Goal: Task Accomplishment & Management: Use online tool/utility

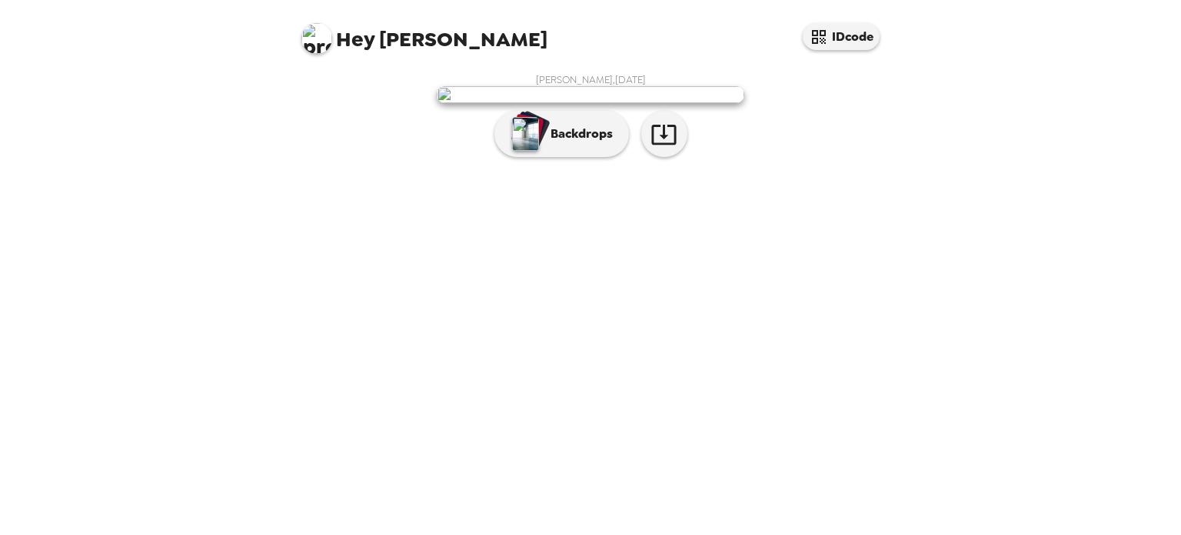
scroll to position [22, 0]
click at [563, 143] on p "Backdrops" at bounding box center [578, 134] width 70 height 18
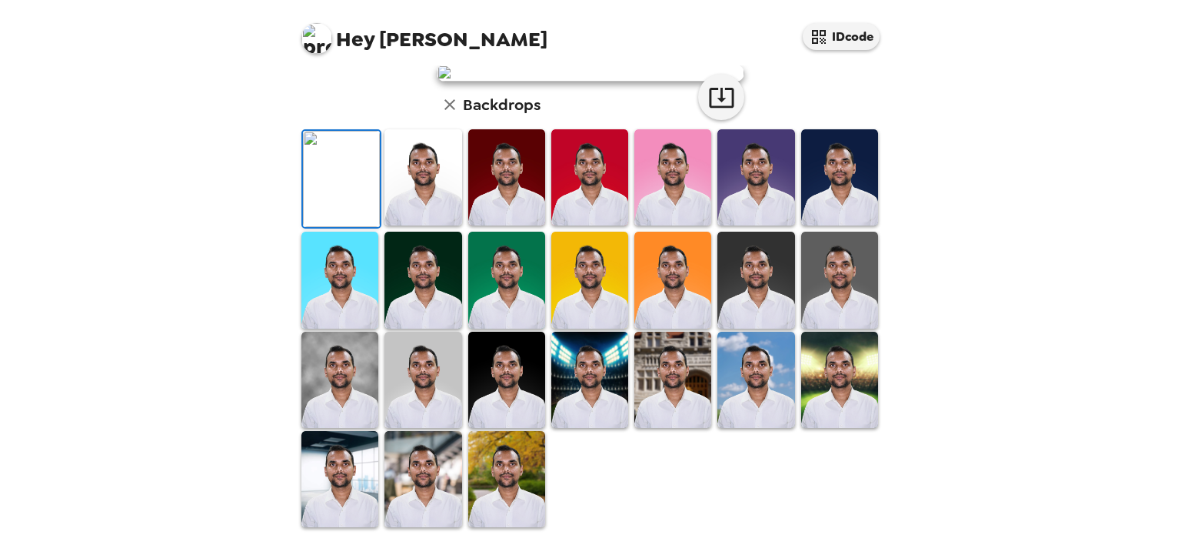
scroll to position [98, 0]
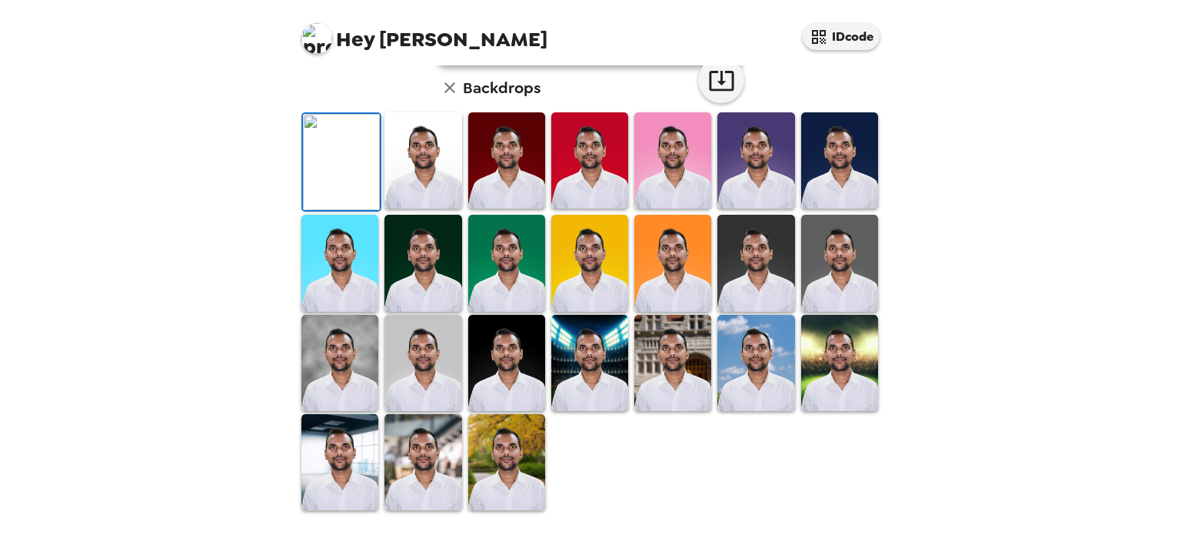
click at [425, 208] on img at bounding box center [423, 160] width 77 height 96
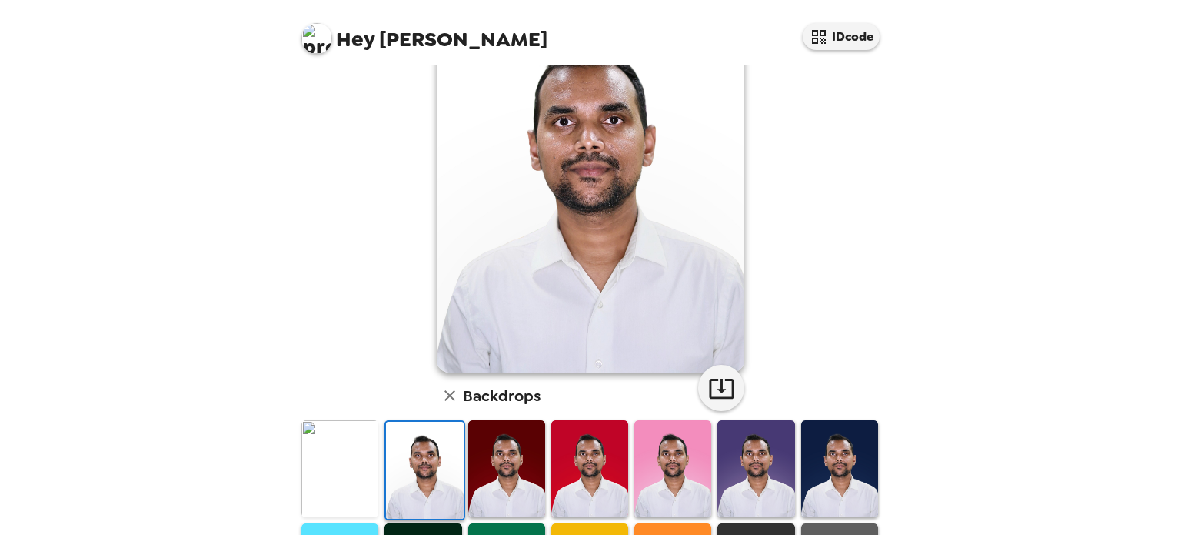
click at [494, 482] on img at bounding box center [506, 468] width 77 height 96
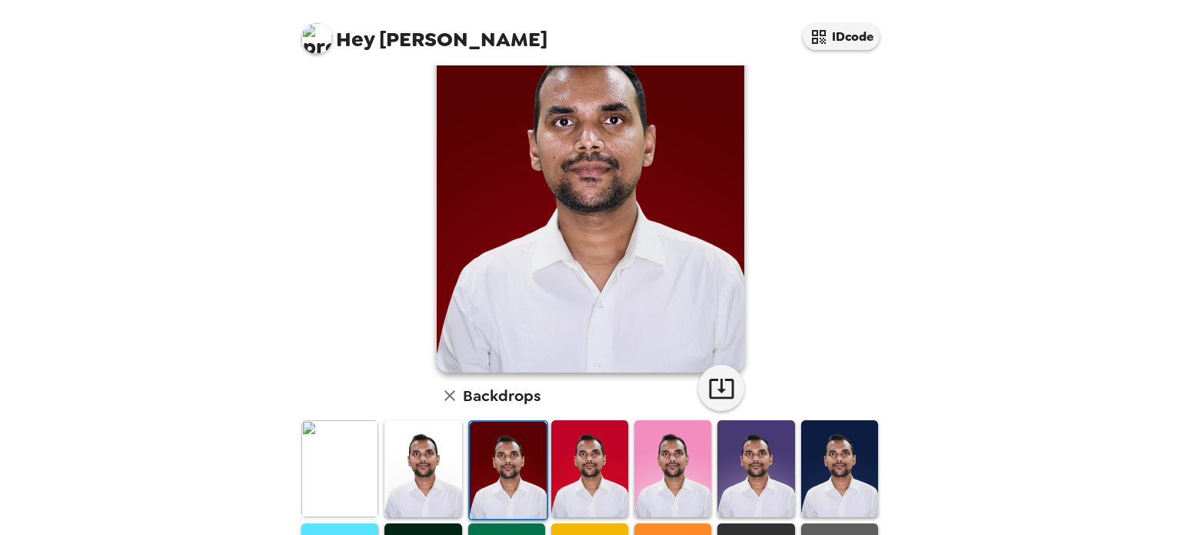
click at [591, 469] on img at bounding box center [589, 468] width 77 height 96
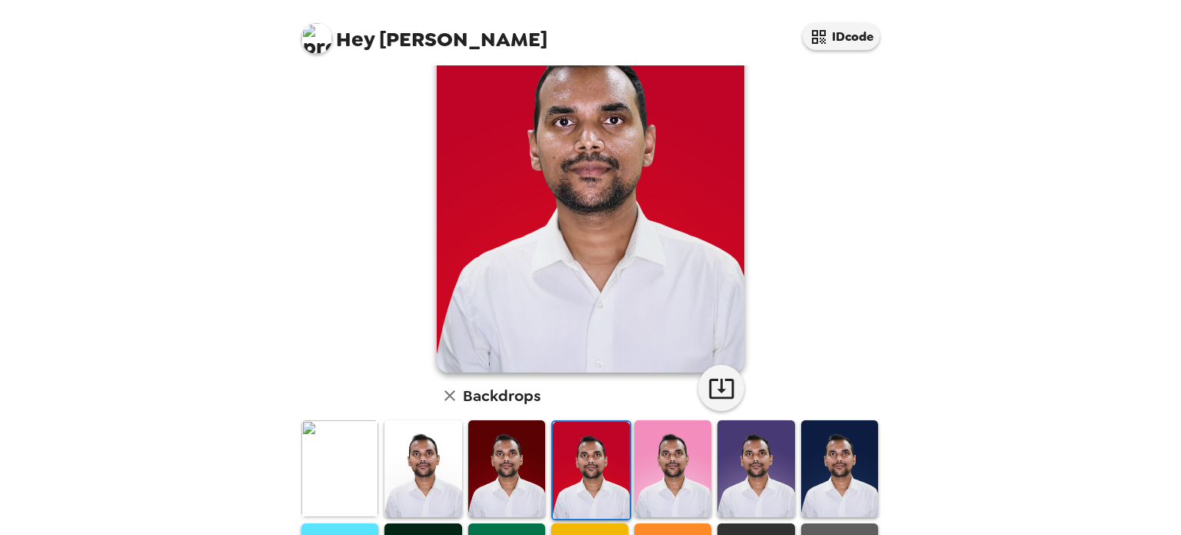
click at [740, 498] on img at bounding box center [756, 468] width 77 height 96
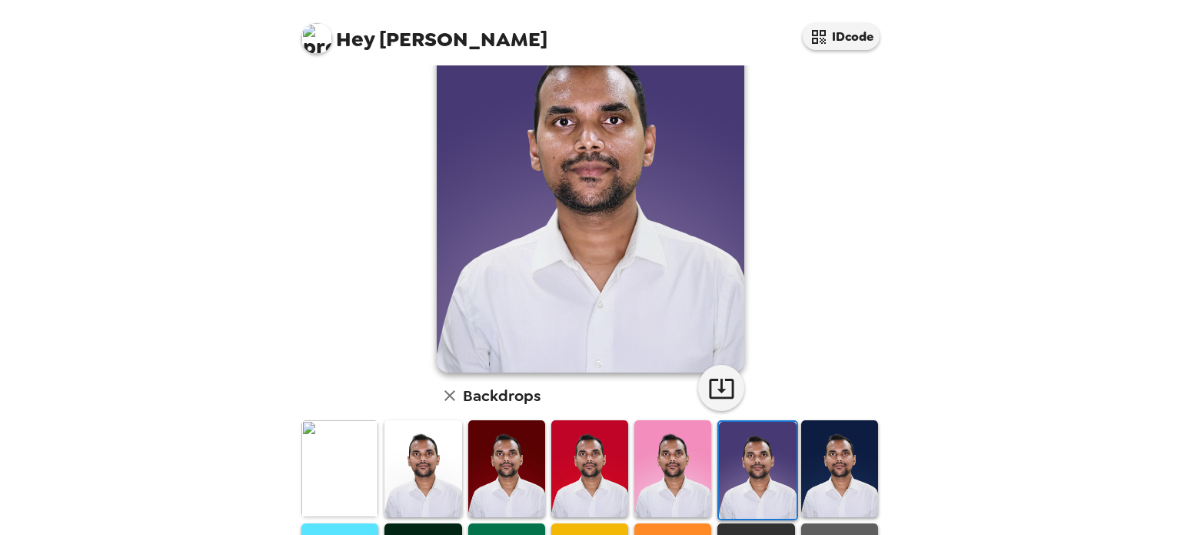
click at [422, 475] on img at bounding box center [423, 468] width 77 height 96
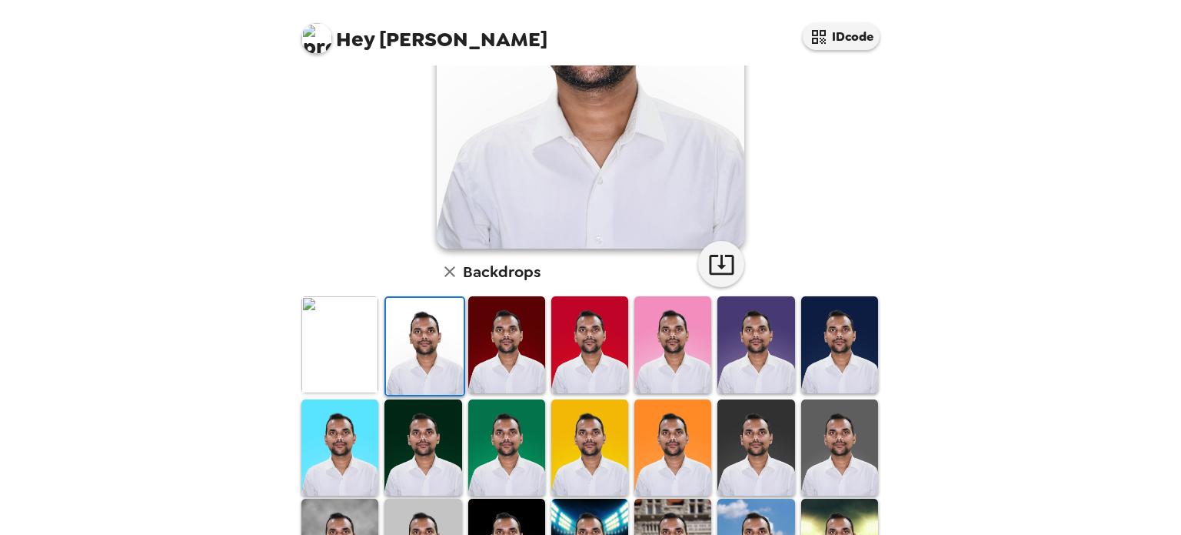
scroll to position [398, 0]
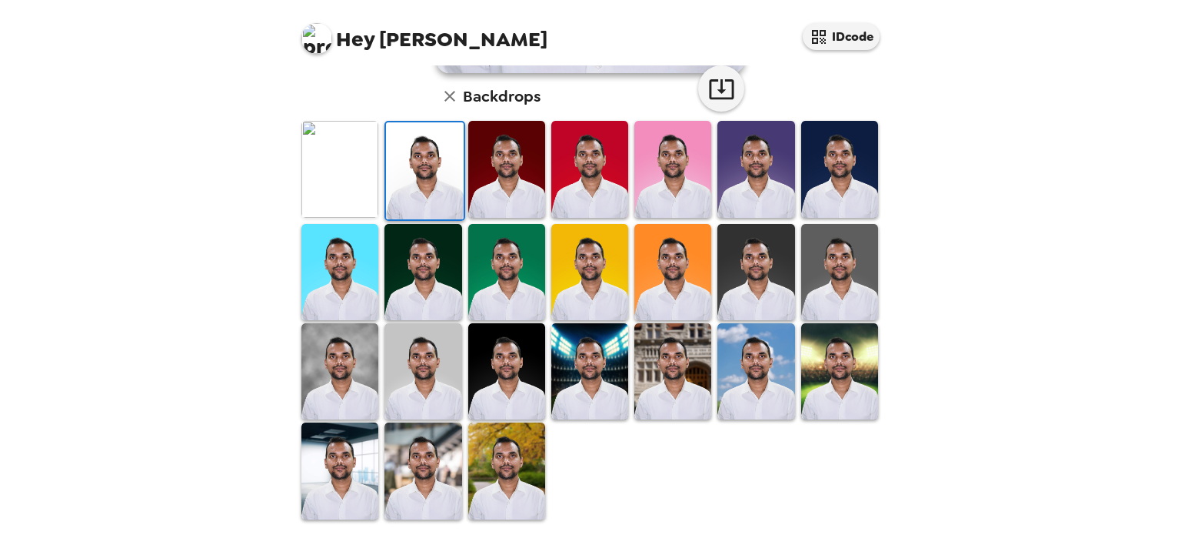
click at [479, 457] on img at bounding box center [506, 470] width 77 height 96
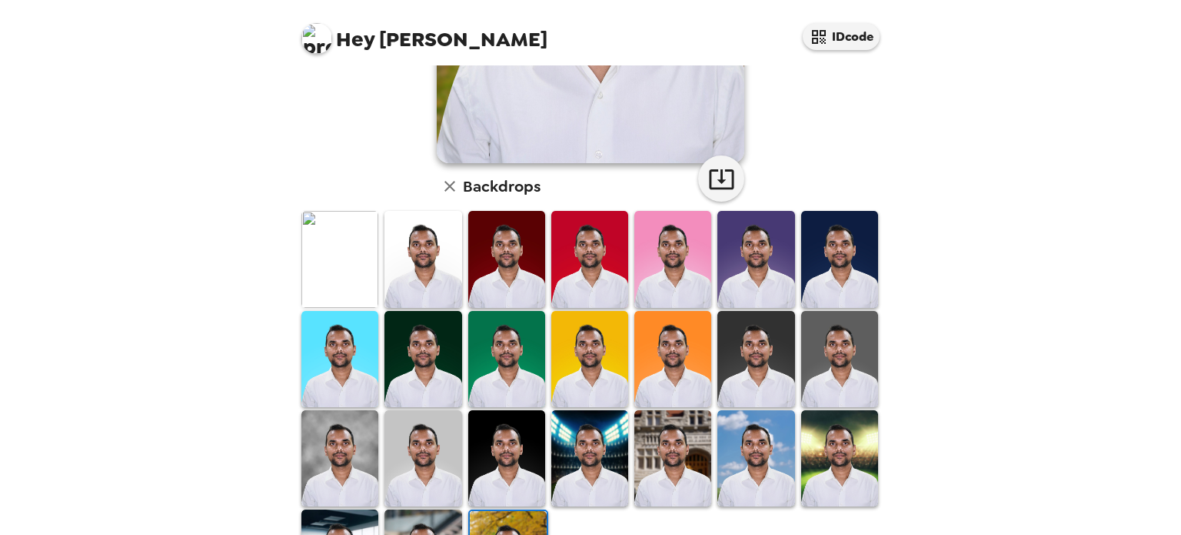
scroll to position [385, 0]
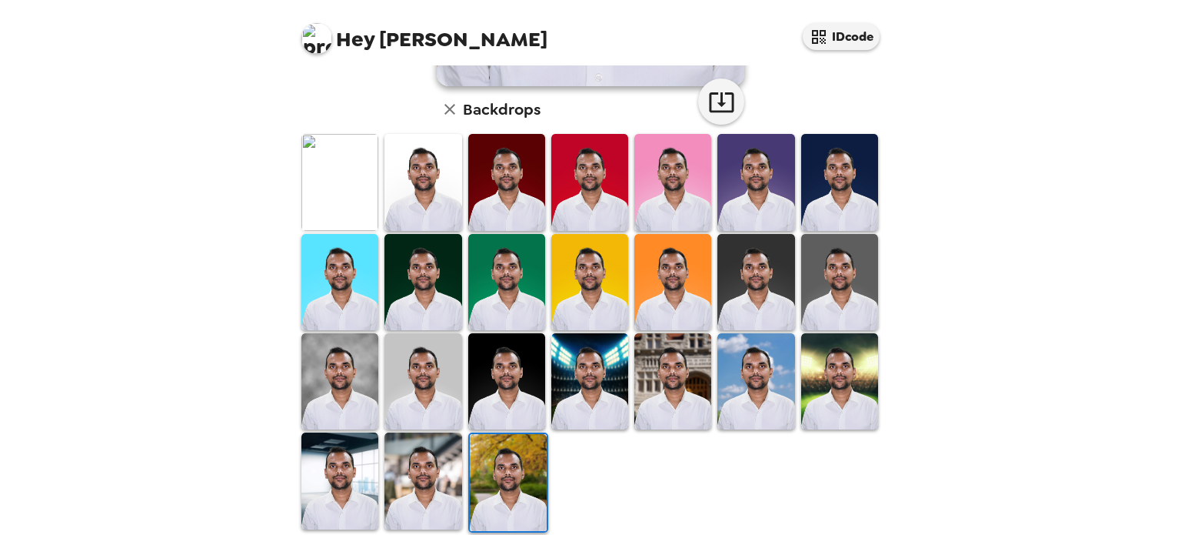
click at [428, 465] on img at bounding box center [423, 480] width 77 height 96
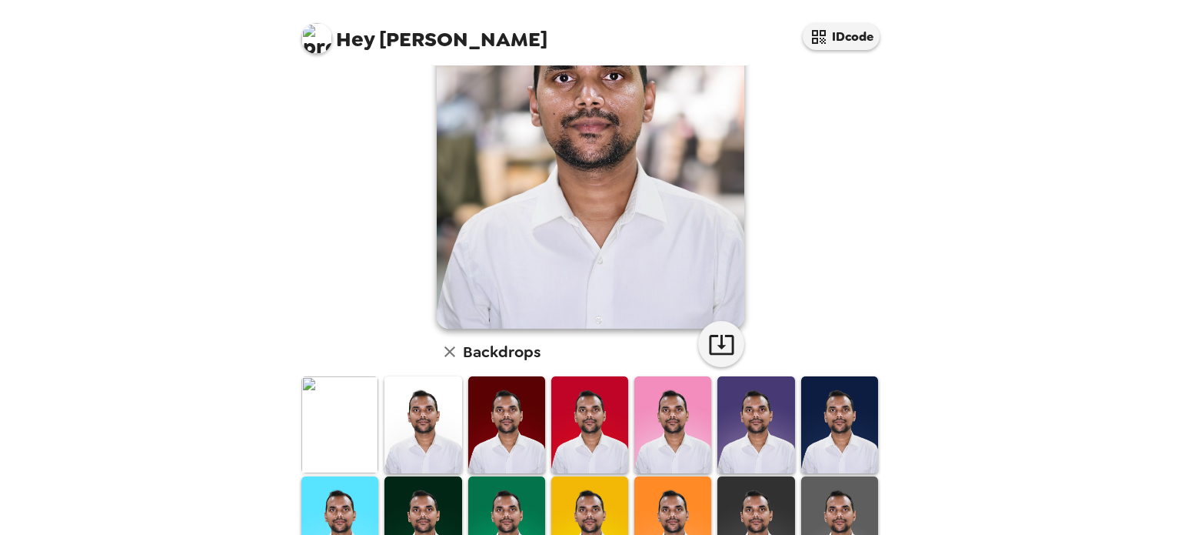
scroll to position [0, 0]
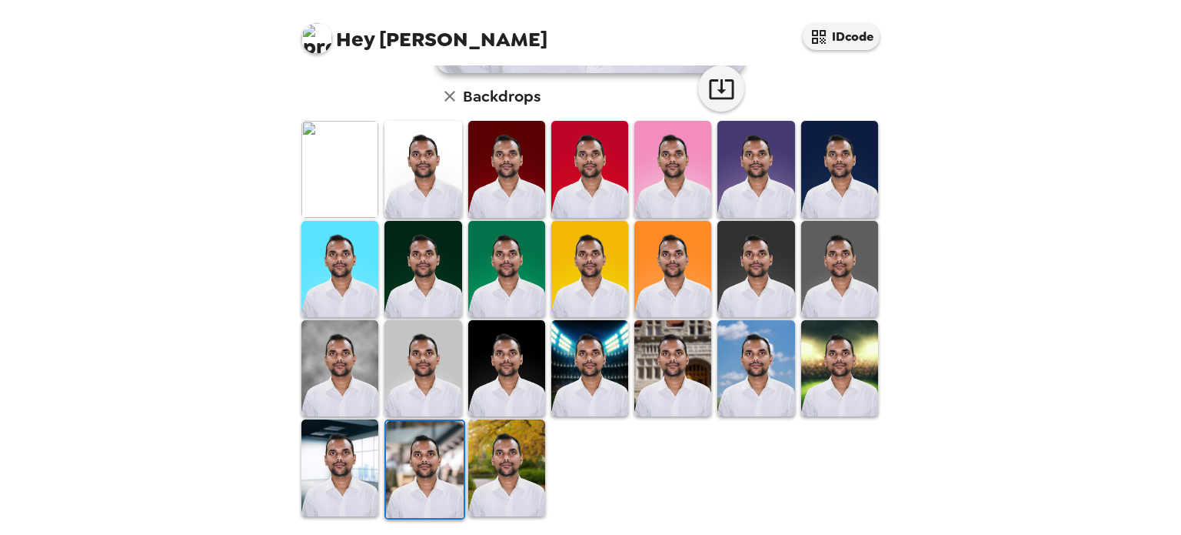
click at [342, 455] on img at bounding box center [340, 467] width 77 height 96
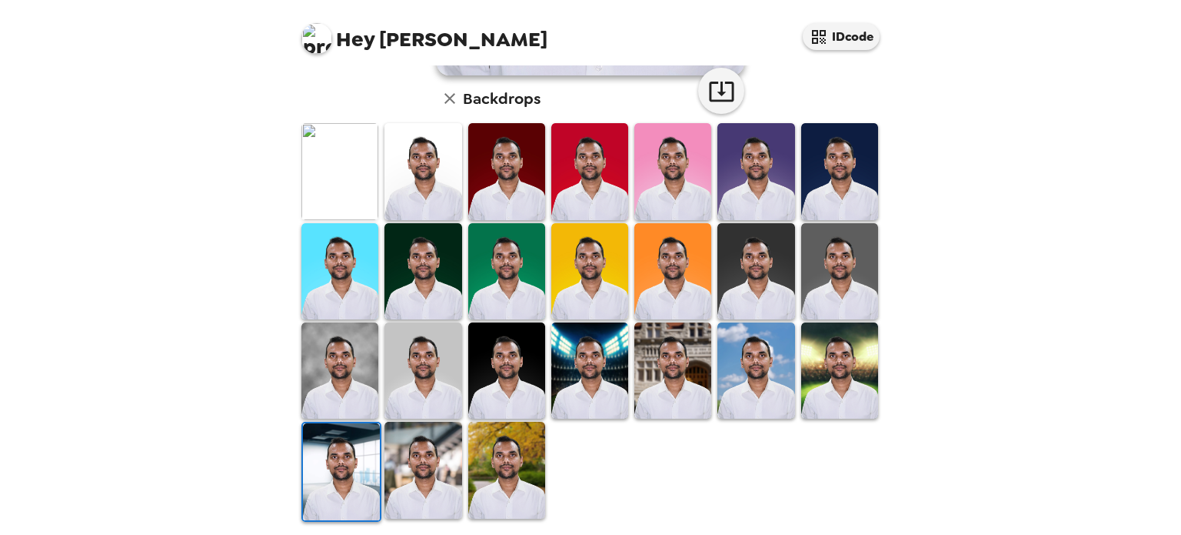
scroll to position [398, 0]
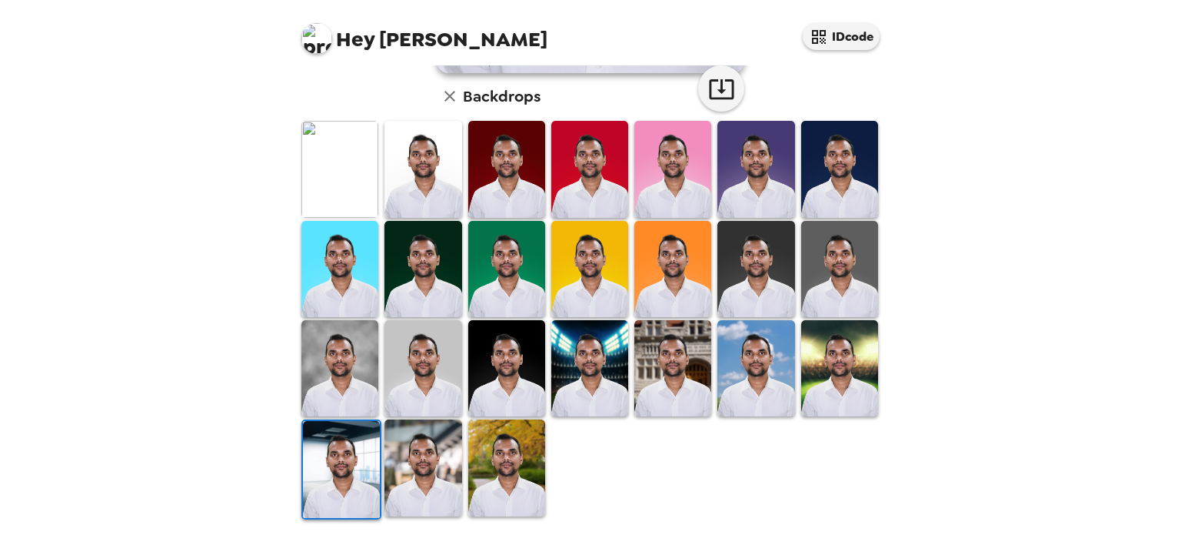
click at [414, 154] on img at bounding box center [423, 169] width 77 height 96
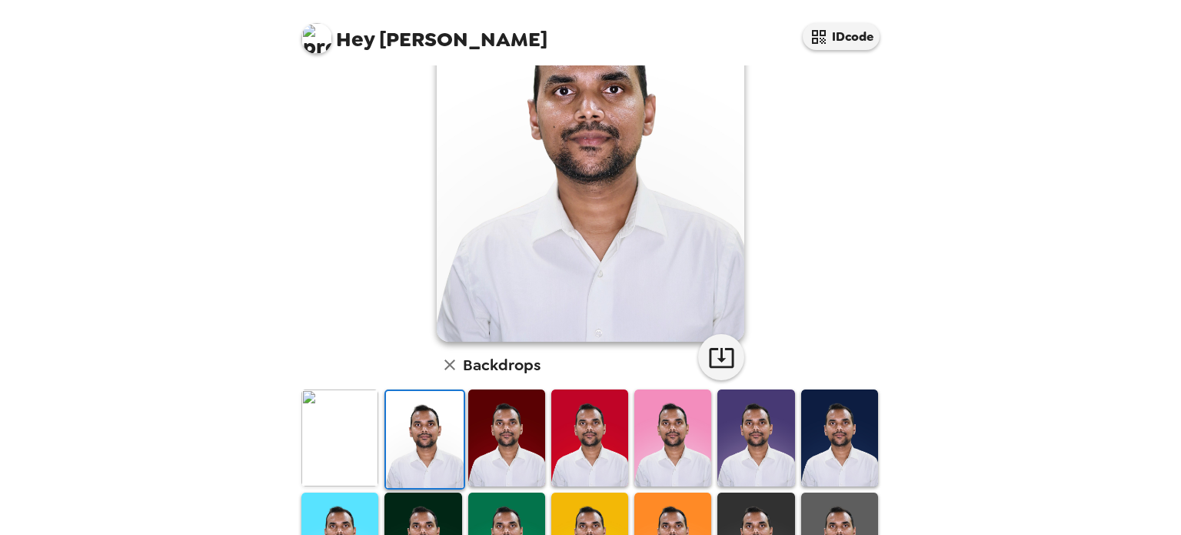
scroll to position [13, 0]
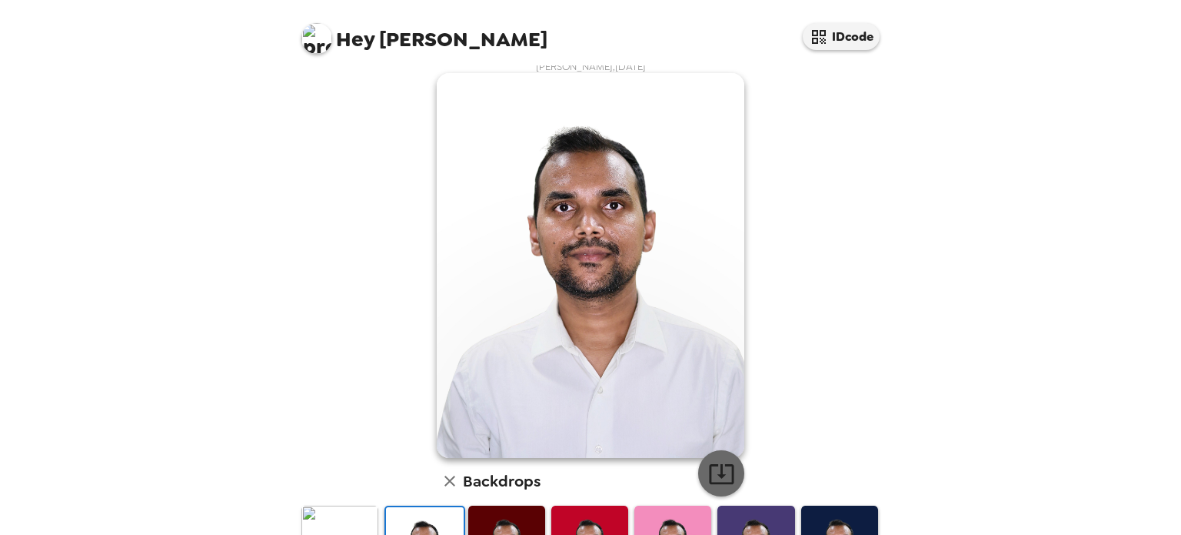
click at [710, 479] on icon "button" at bounding box center [721, 473] width 27 height 27
